Goal: Information Seeking & Learning: Learn about a topic

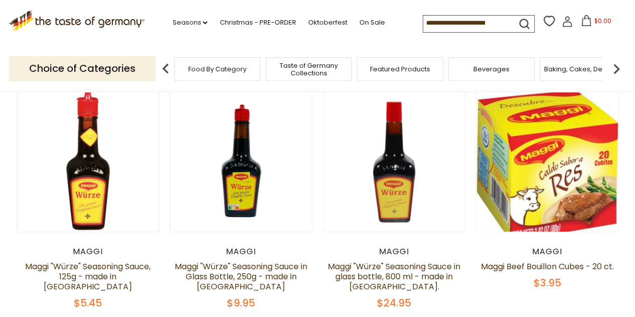
scroll to position [151, 0]
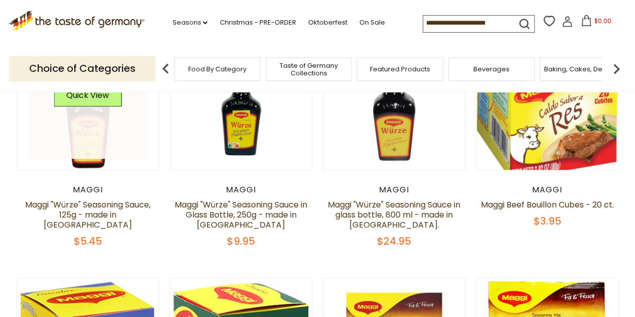
click at [87, 133] on link at bounding box center [87, 98] width 119 height 119
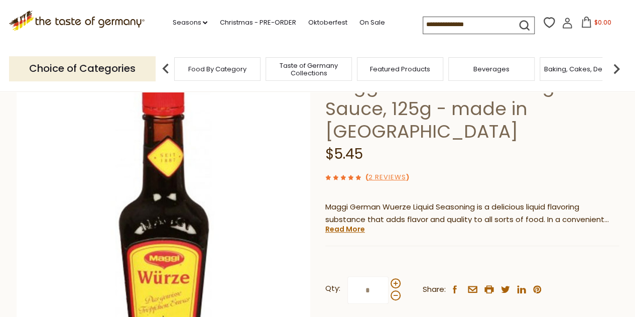
scroll to position [100, 0]
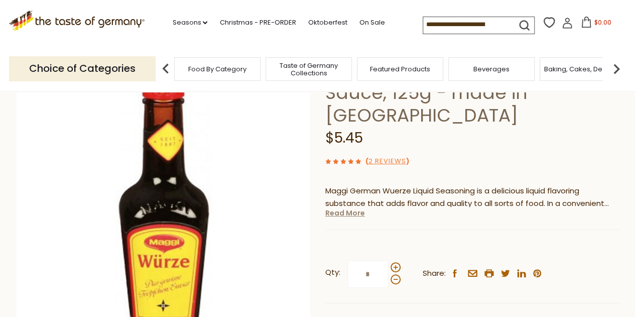
click at [354, 208] on link "Read More" at bounding box center [345, 213] width 40 height 10
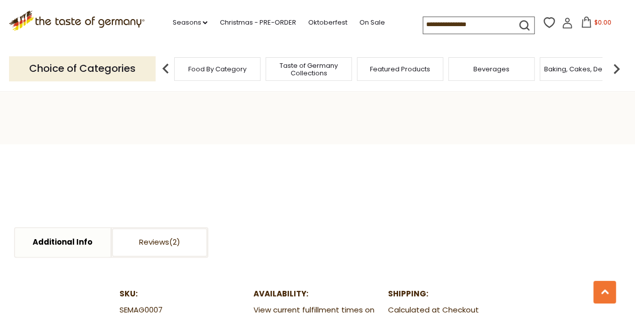
scroll to position [402, 0]
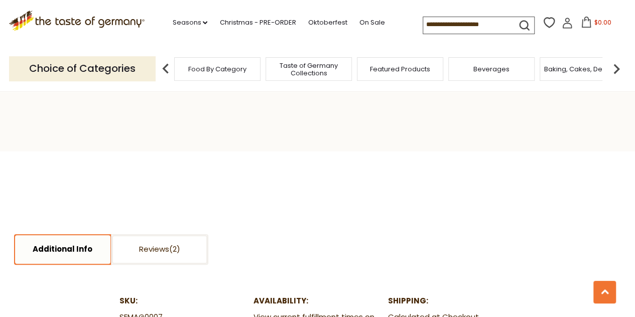
click at [77, 235] on link "Additional Info" at bounding box center [62, 249] width 95 height 29
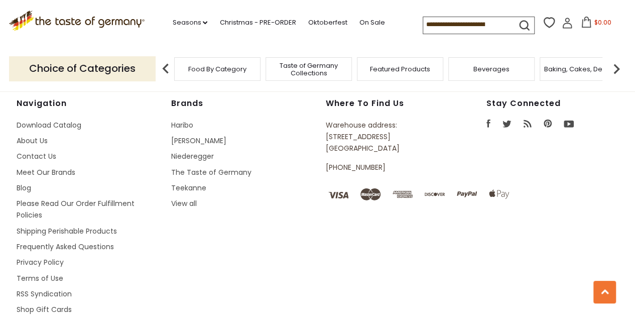
scroll to position [1443, 0]
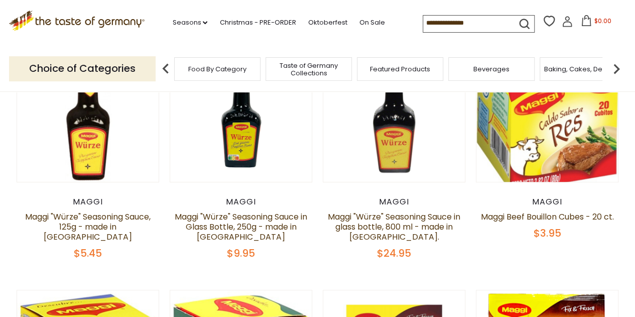
scroll to position [151, 0]
